Goal: Find specific page/section: Find specific page/section

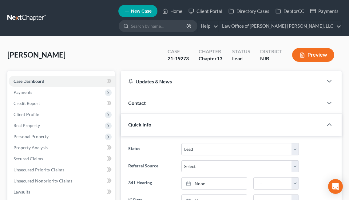
select select "14"
click at [171, 12] on link "Home" at bounding box center [172, 11] width 26 height 11
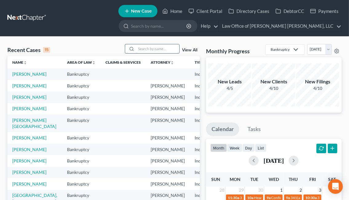
click at [151, 50] on input "search" at bounding box center [157, 48] width 43 height 9
click at [147, 50] on input "search" at bounding box center [157, 48] width 43 height 9
type input "[PERSON_NAME]"
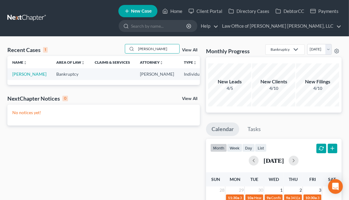
click at [22, 77] on td "[PERSON_NAME]" at bounding box center [29, 73] width 44 height 11
click at [21, 77] on td "[PERSON_NAME]" at bounding box center [29, 73] width 44 height 11
click at [20, 74] on link "[PERSON_NAME]" at bounding box center [29, 73] width 34 height 5
select select "6"
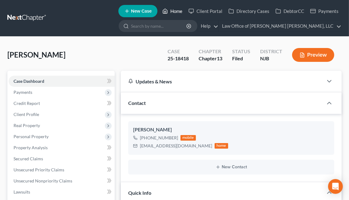
click at [170, 11] on link "Home" at bounding box center [172, 11] width 26 height 11
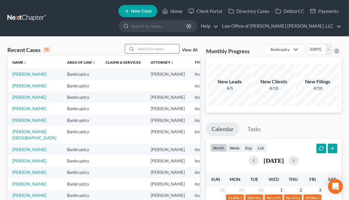
click at [150, 51] on input "search" at bounding box center [157, 48] width 43 height 9
type input "Gist"
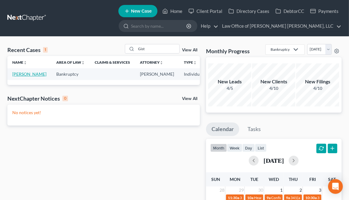
click at [18, 77] on link "[PERSON_NAME]" at bounding box center [29, 73] width 34 height 5
select select "6"
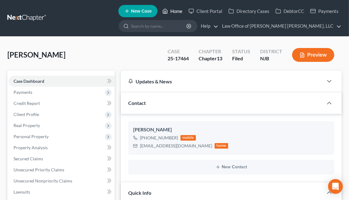
click at [170, 13] on link "Home" at bounding box center [172, 11] width 26 height 11
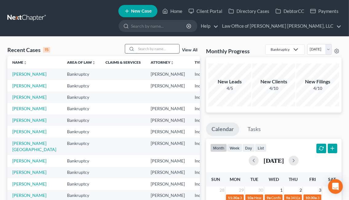
click at [150, 52] on input "search" at bounding box center [157, 48] width 43 height 9
type input "[PERSON_NAME]"
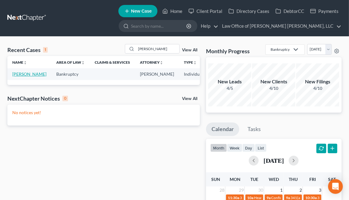
click at [21, 76] on link "[PERSON_NAME]" at bounding box center [29, 73] width 34 height 5
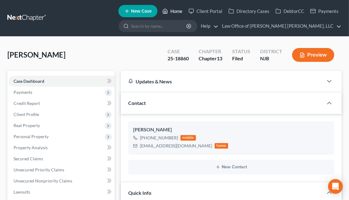
click at [175, 12] on link "Home" at bounding box center [172, 11] width 26 height 11
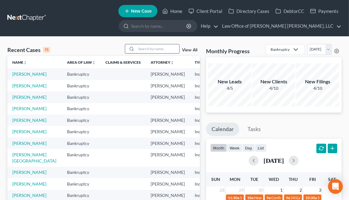
click at [157, 47] on input "search" at bounding box center [157, 48] width 43 height 9
type input "[PERSON_NAME]"
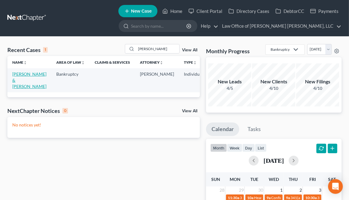
click at [22, 82] on link "[PERSON_NAME] & [PERSON_NAME]" at bounding box center [29, 80] width 34 height 18
select select "6"
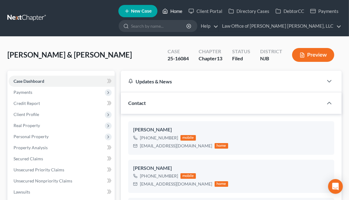
click at [163, 12] on icon at bounding box center [165, 10] width 6 height 7
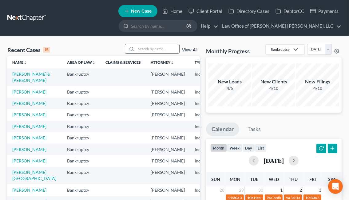
click at [152, 50] on input "search" at bounding box center [157, 48] width 43 height 9
type input "[PERSON_NAME]"
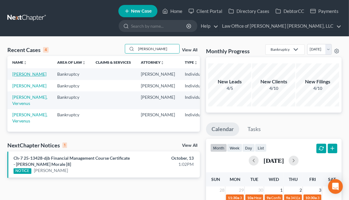
click at [20, 77] on link "[PERSON_NAME]" at bounding box center [29, 73] width 34 height 5
select select "6"
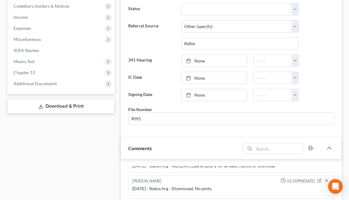
scroll to position [610, 0]
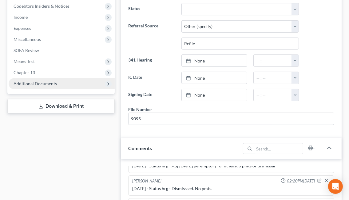
click at [58, 81] on span "Additional Documents" at bounding box center [62, 83] width 106 height 11
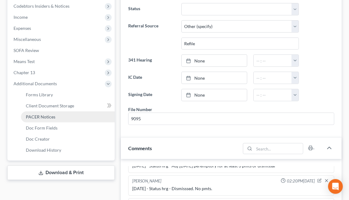
click at [58, 115] on link "PACER Notices" at bounding box center [68, 116] width 94 height 11
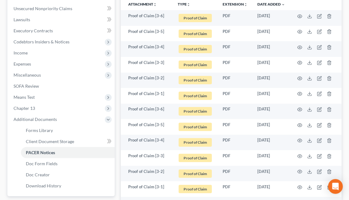
scroll to position [143, 0]
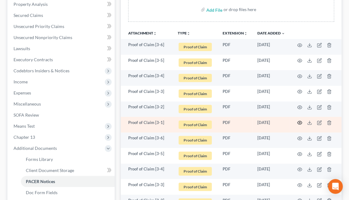
click at [302, 122] on icon "button" at bounding box center [300, 122] width 5 height 3
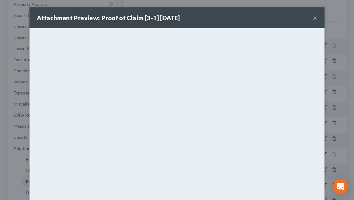
click at [313, 19] on button "×" at bounding box center [315, 17] width 4 height 7
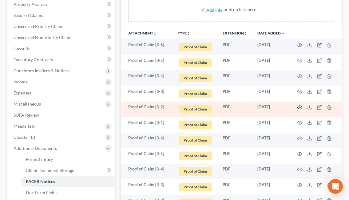
click at [299, 107] on circle "button" at bounding box center [299, 107] width 1 height 1
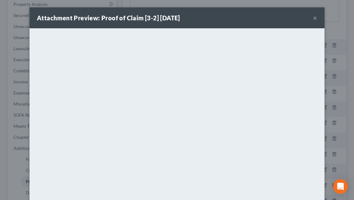
click at [313, 19] on button "×" at bounding box center [315, 17] width 4 height 7
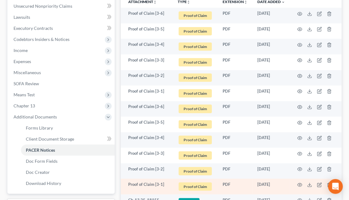
scroll to position [172, 0]
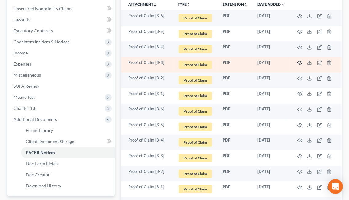
click at [300, 62] on icon "button" at bounding box center [299, 62] width 5 height 5
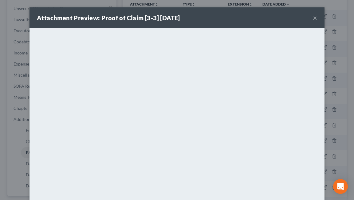
click at [313, 18] on button "×" at bounding box center [315, 17] width 4 height 7
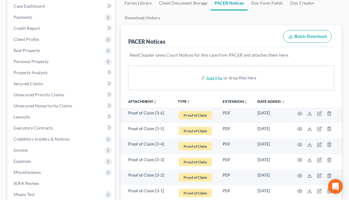
scroll to position [0, 0]
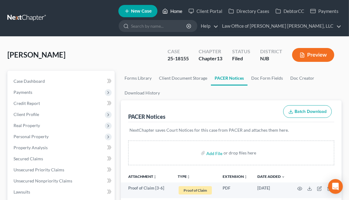
click at [169, 14] on link "Home" at bounding box center [172, 11] width 26 height 11
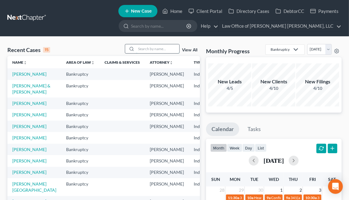
click at [144, 50] on input "search" at bounding box center [157, 48] width 43 height 9
type input "[PERSON_NAME]"
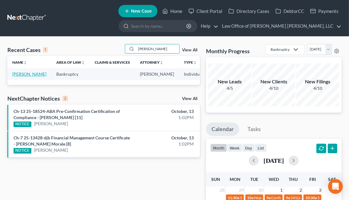
click at [23, 77] on link "[PERSON_NAME]" at bounding box center [29, 73] width 34 height 5
select select "1"
